Goal: Find specific page/section: Find specific page/section

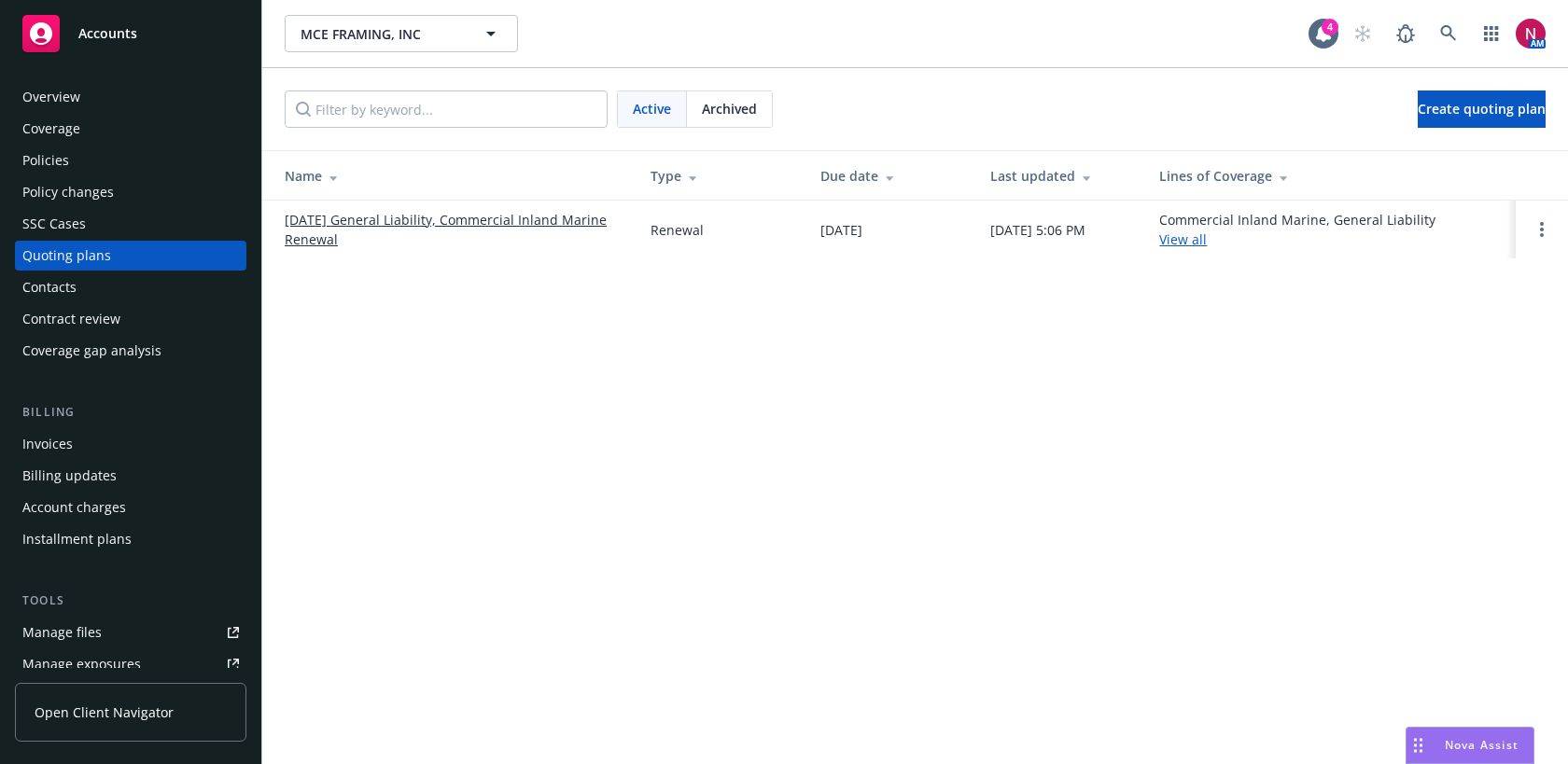
click at [120, 96] on div "Overview" at bounding box center [131, 97] width 217 height 30
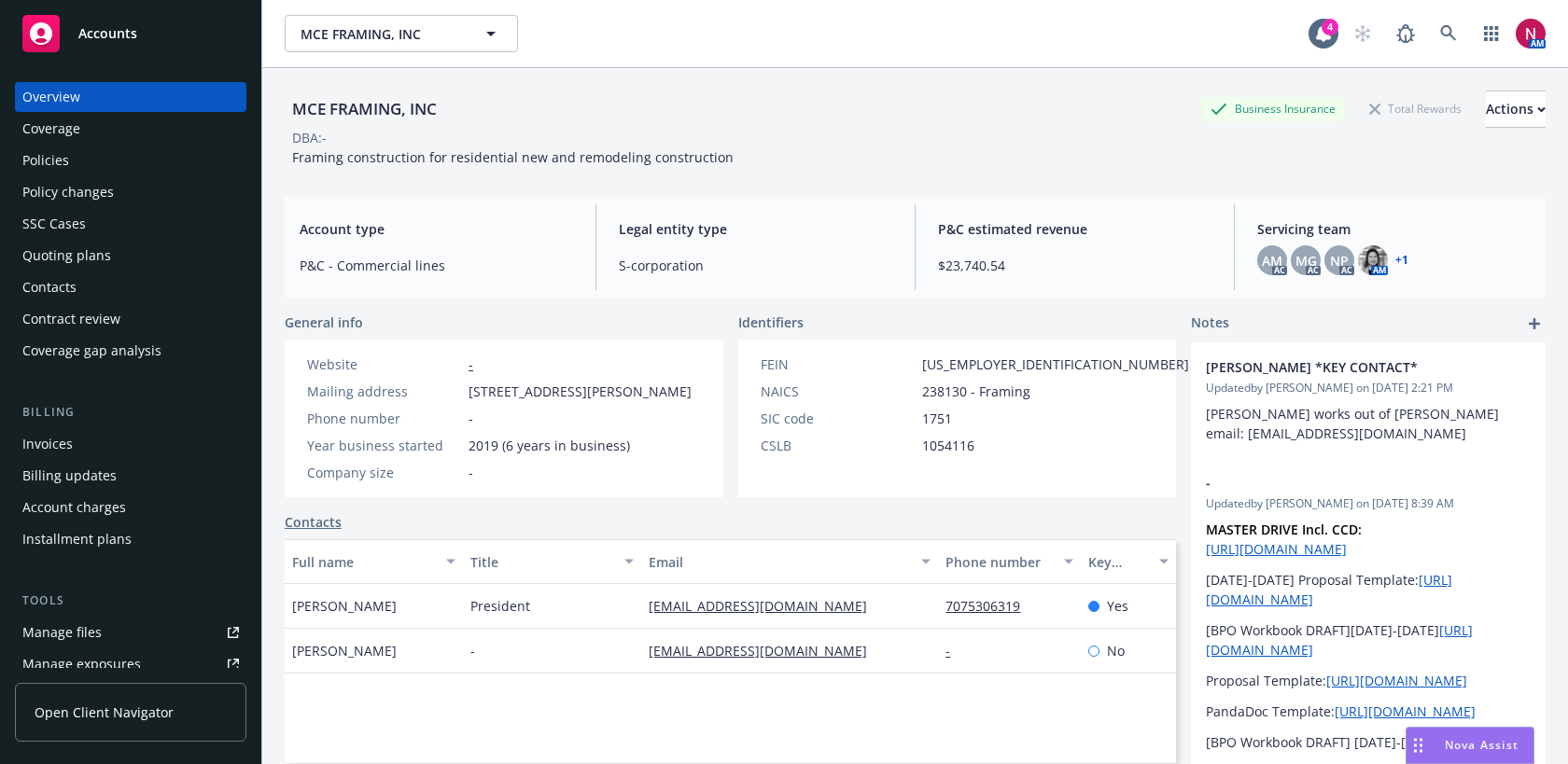
click at [152, 154] on div "Policies" at bounding box center [131, 161] width 217 height 30
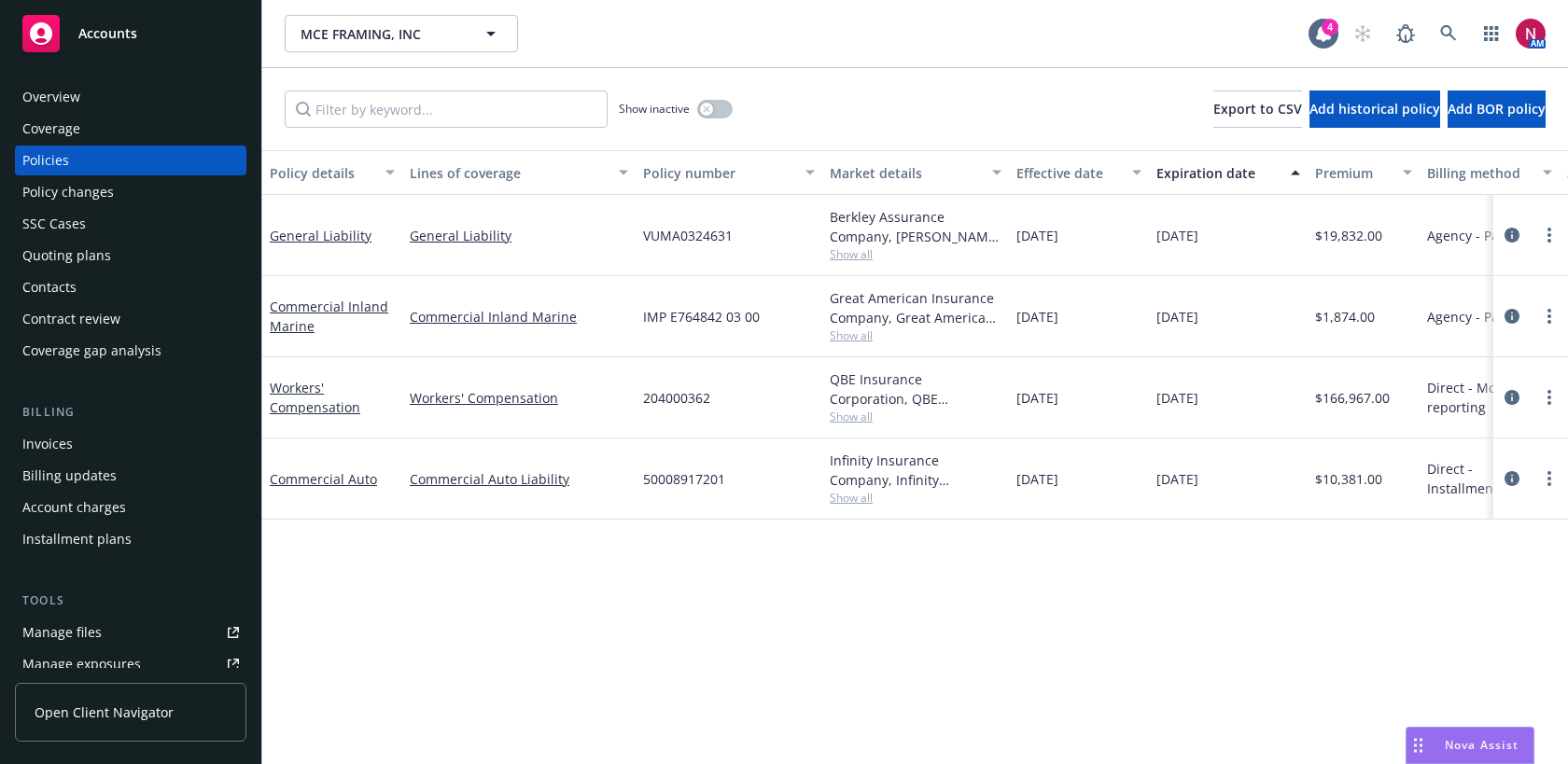
click at [100, 67] on div "Overview Coverage Policies Policy changes SSC Cases Quoting plans Contacts Cont…" at bounding box center [131, 411] width 261 height 704
click at [107, 108] on div "Overview" at bounding box center [131, 97] width 217 height 30
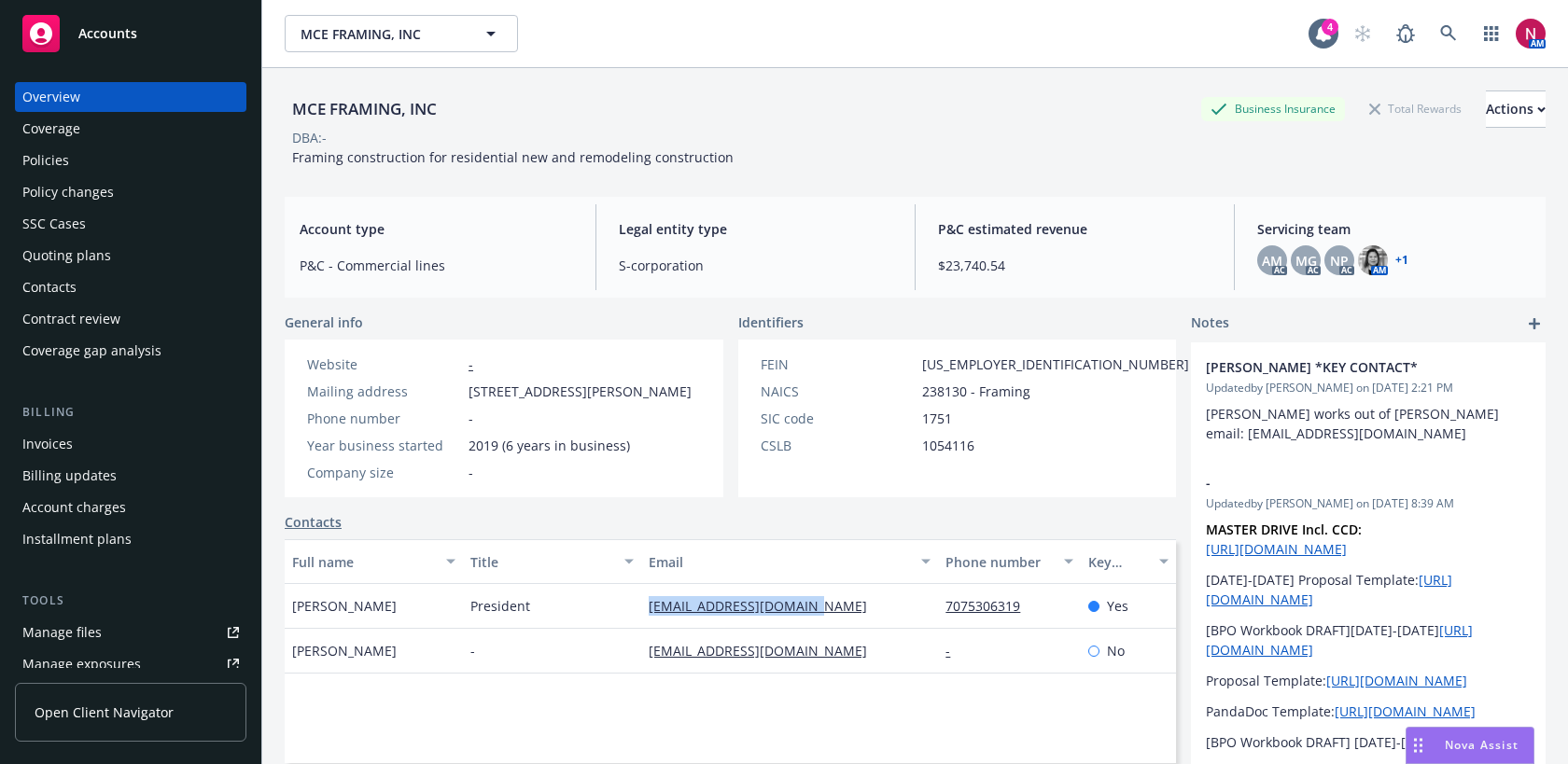
drag, startPoint x: 845, startPoint y: 627, endPoint x: 644, endPoint y: 623, distance: 201.0
click at [644, 623] on div "[EMAIL_ADDRESS][DOMAIN_NAME]" at bounding box center [790, 606] width 297 height 44
copy link "[EMAIL_ADDRESS][DOMAIN_NAME]"
click at [141, 156] on div "Policies" at bounding box center [131, 161] width 217 height 30
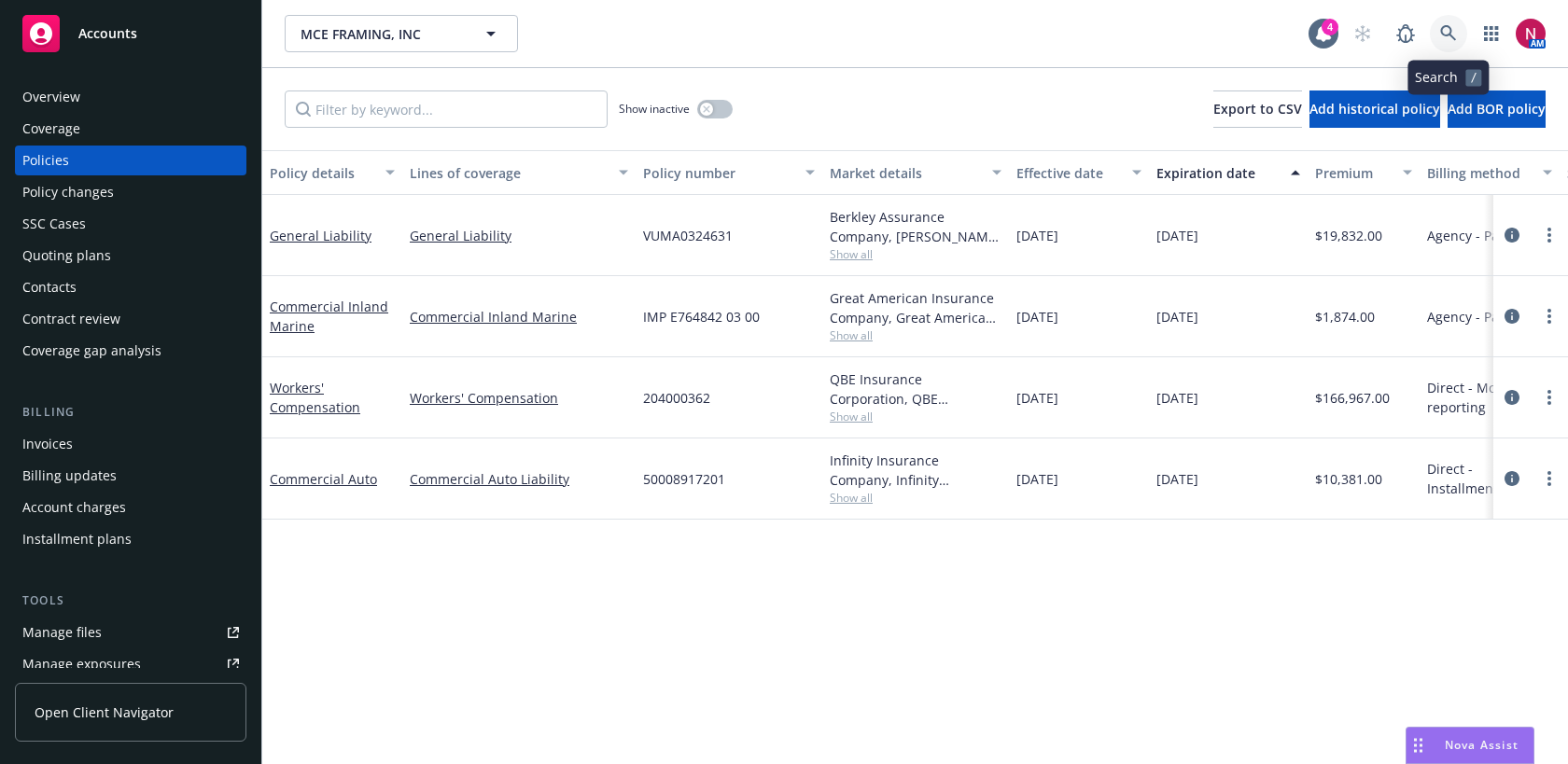
click at [1446, 37] on icon at bounding box center [1449, 34] width 17 height 17
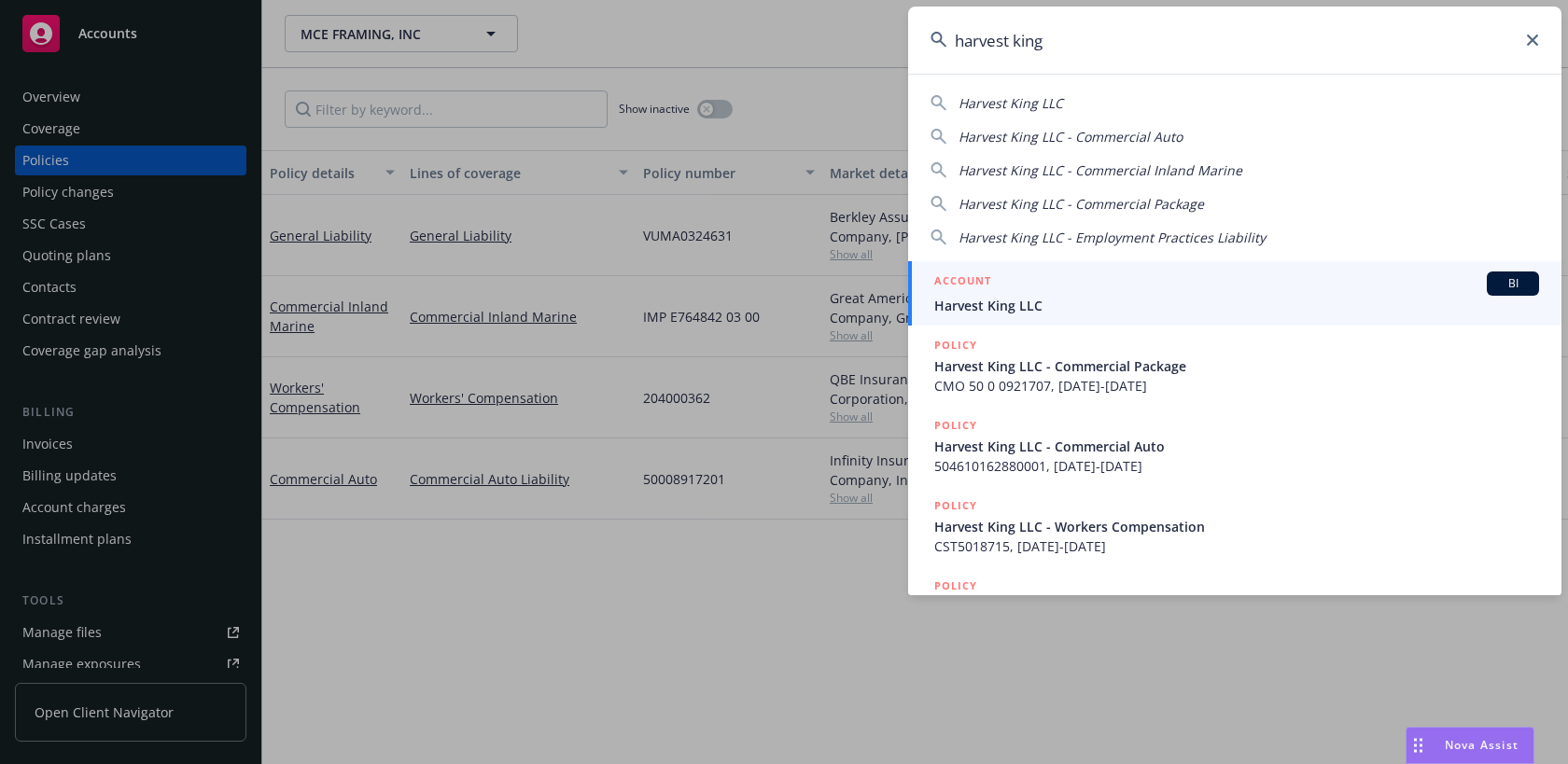
type input "harvest king"
click at [1192, 296] on span "Harvest King LLC" at bounding box center [1236, 305] width 604 height 20
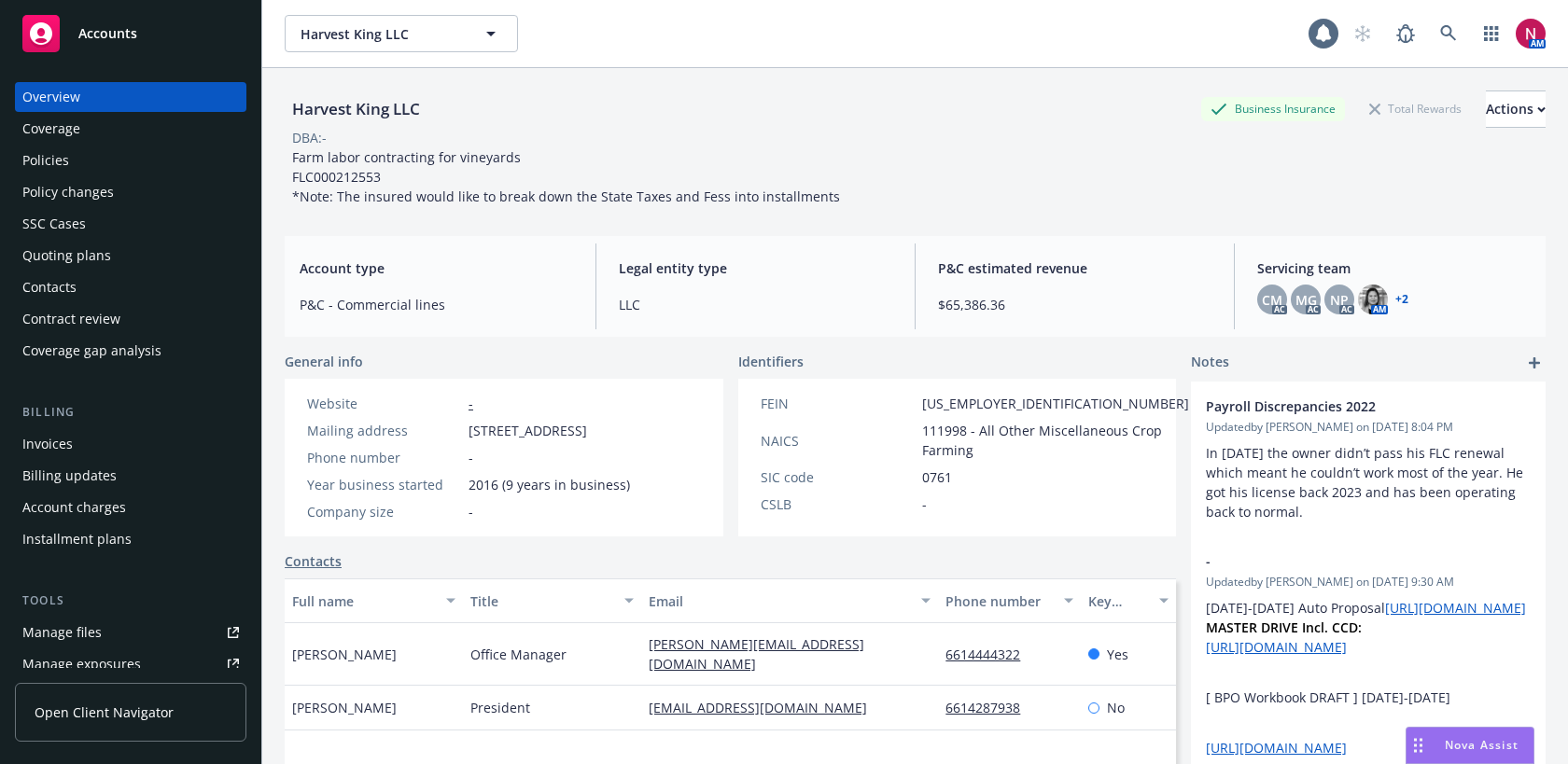
click at [108, 152] on div "Policies" at bounding box center [131, 161] width 217 height 30
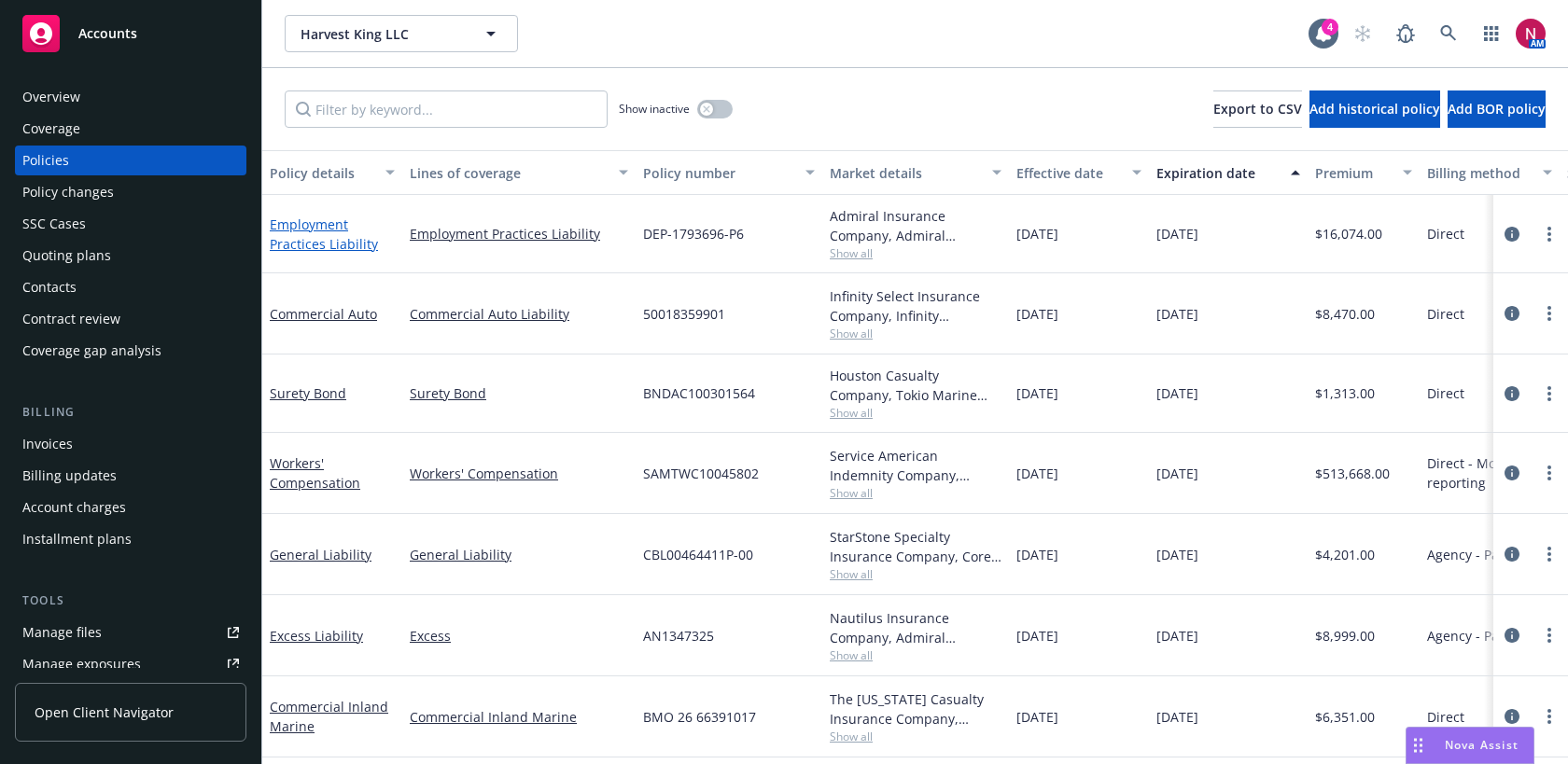
click at [331, 247] on link "Employment Practices Liability" at bounding box center [323, 234] width 108 height 37
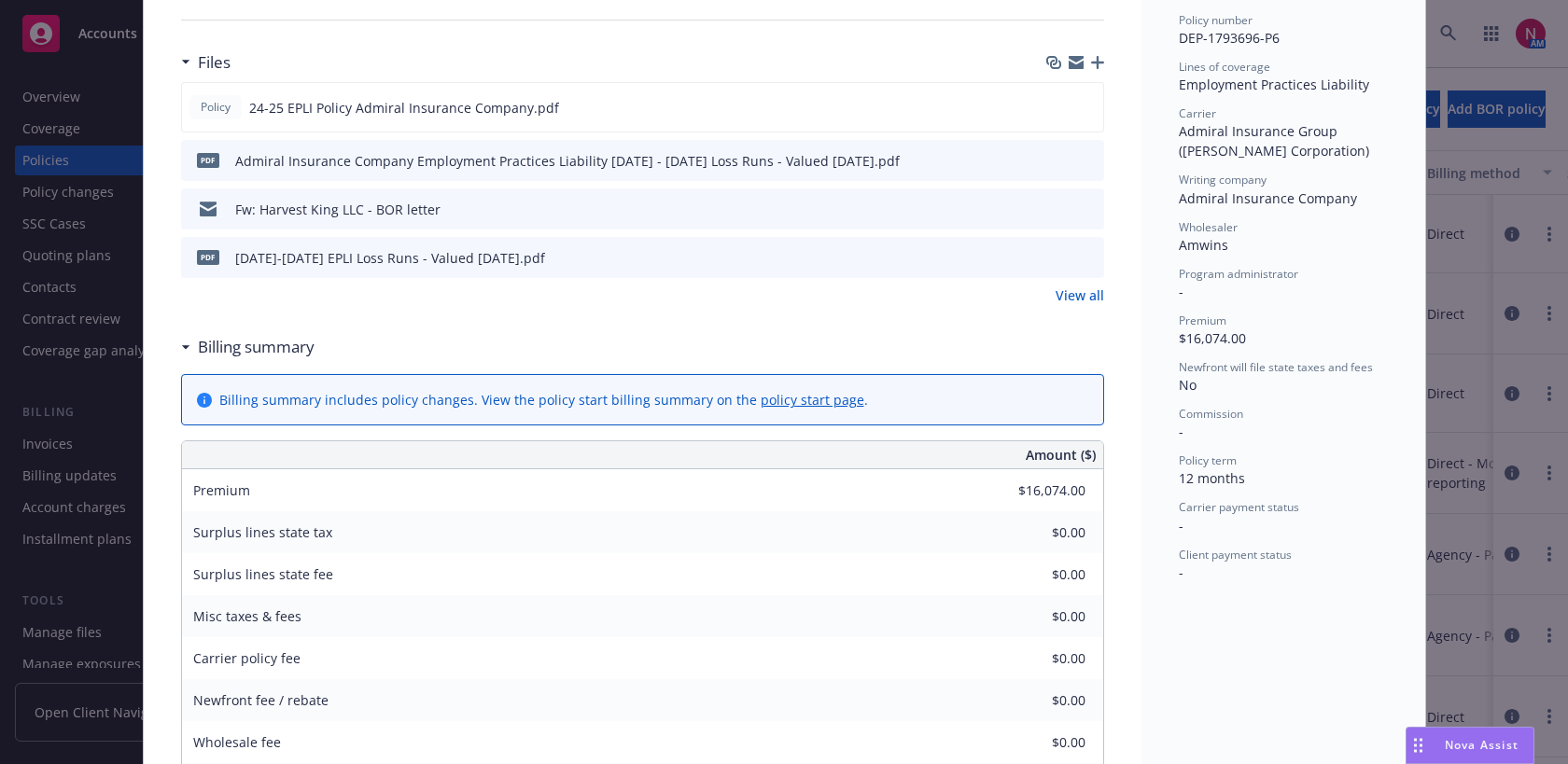
scroll to position [373, 0]
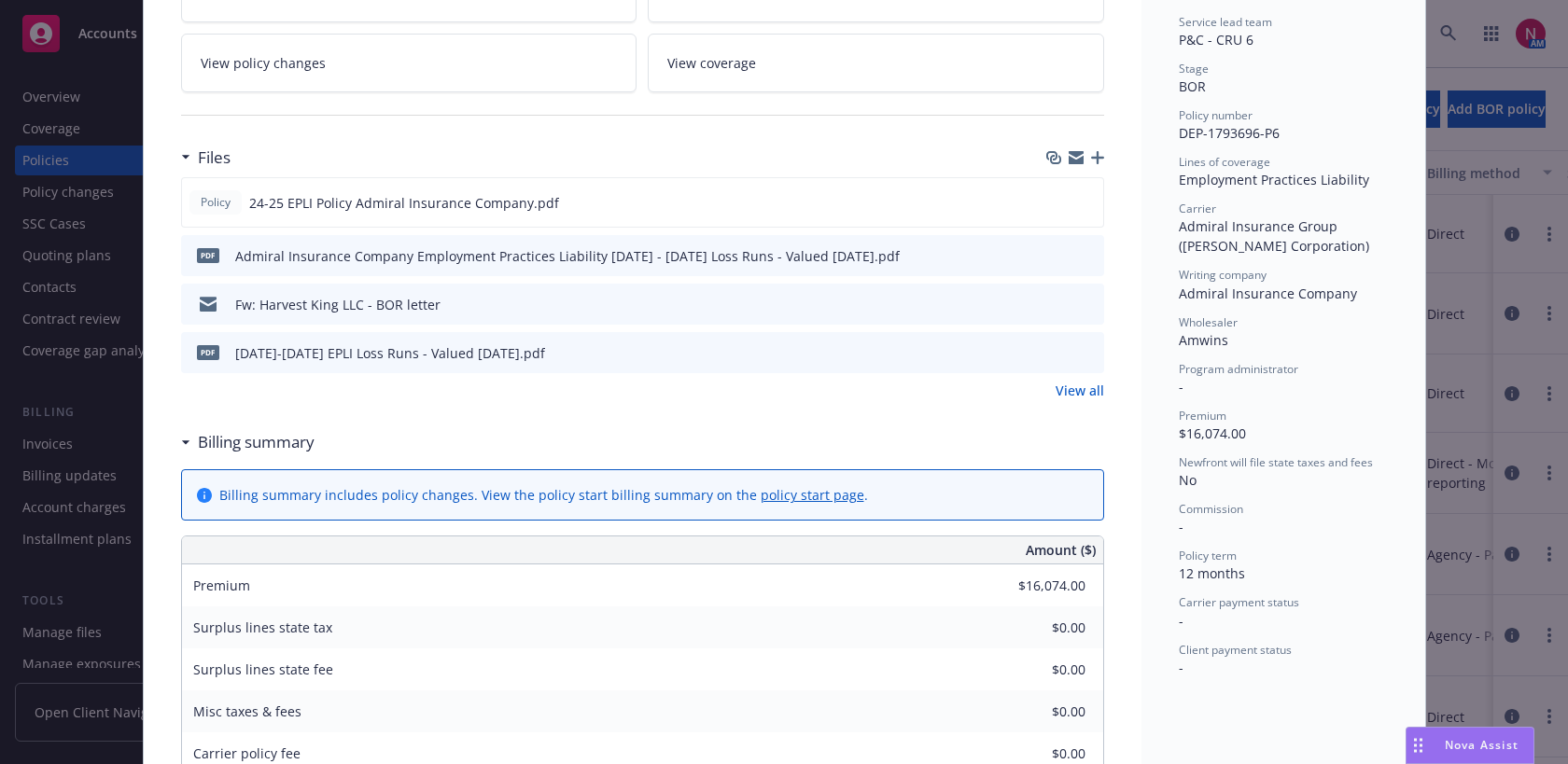
click at [1079, 387] on link "View all" at bounding box center [1079, 391] width 48 height 20
